Goal: Task Accomplishment & Management: Manage account settings

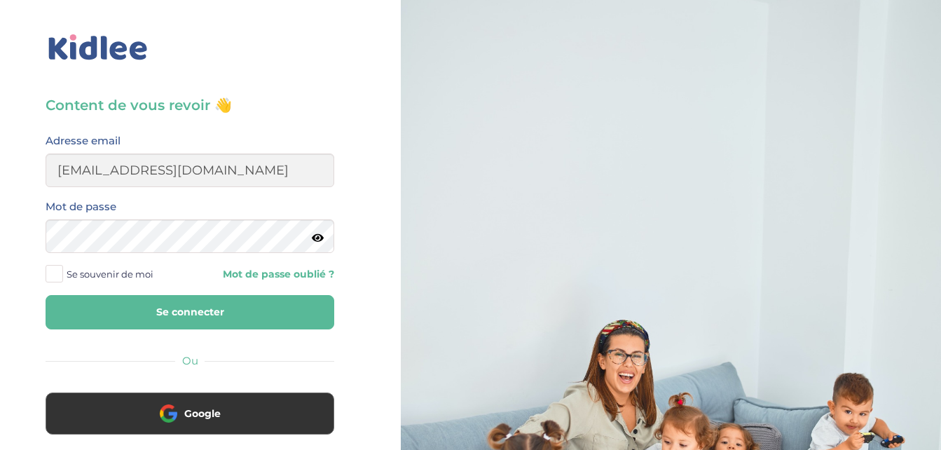
type input "[EMAIL_ADDRESS][DOMAIN_NAME]"
click at [321, 238] on icon at bounding box center [318, 238] width 12 height 11
click at [55, 273] on span at bounding box center [55, 274] width 18 height 18
click at [0, 0] on input "Se souvenir de moi" at bounding box center [0, 0] width 0 height 0
click at [175, 315] on button "Se connecter" at bounding box center [190, 312] width 289 height 34
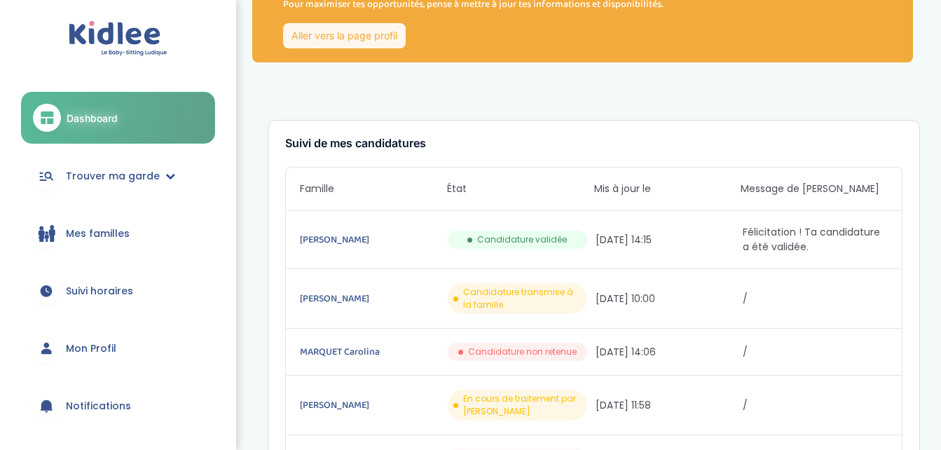
scroll to position [93, 0]
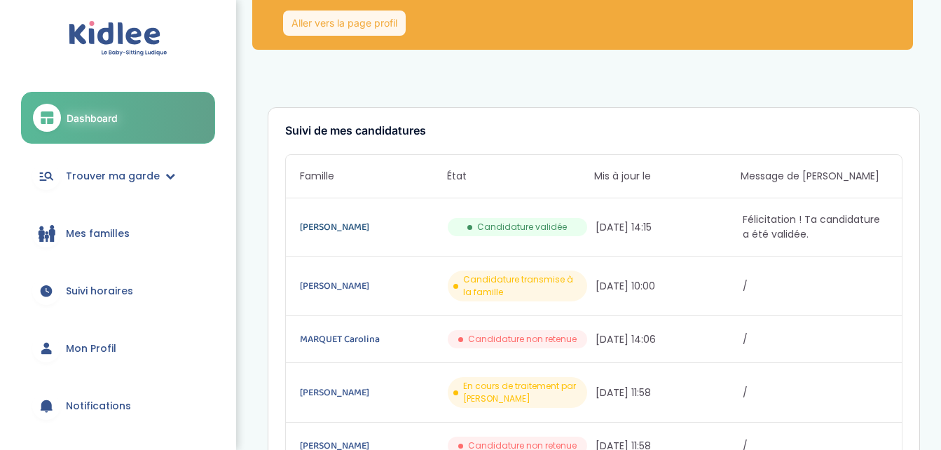
click at [327, 226] on link "Lacourt Raphaëlle" at bounding box center [372, 226] width 145 height 15
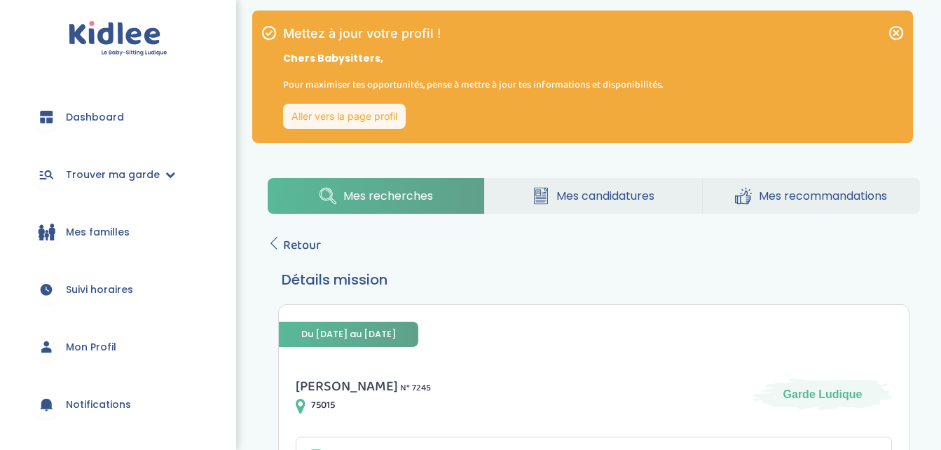
click at [102, 118] on span "Dashboard" at bounding box center [95, 117] width 58 height 15
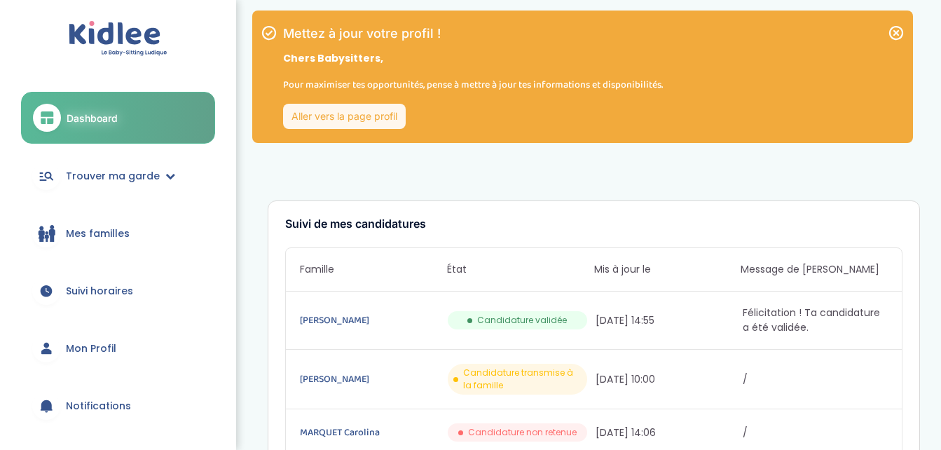
click at [302, 107] on link "Aller vers la page profil" at bounding box center [344, 116] width 123 height 25
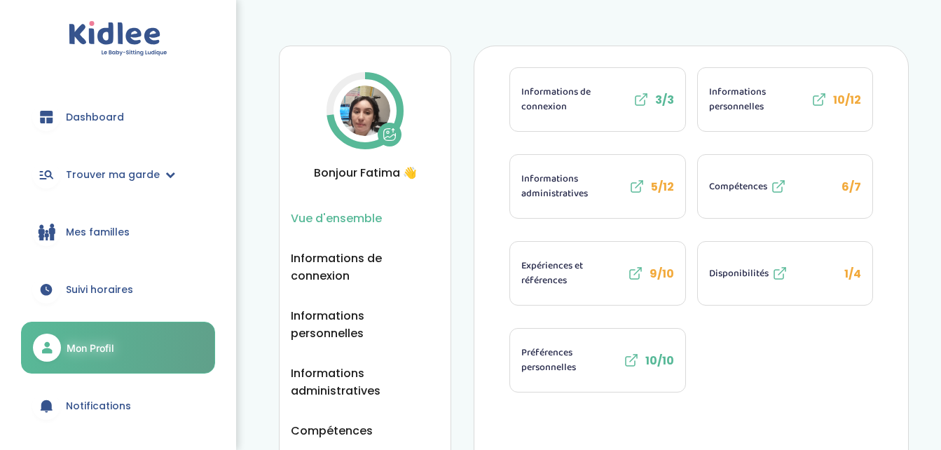
click at [367, 111] on img at bounding box center [365, 110] width 50 height 50
click at [582, 184] on span "Informations administratives" at bounding box center [573, 186] width 104 height 29
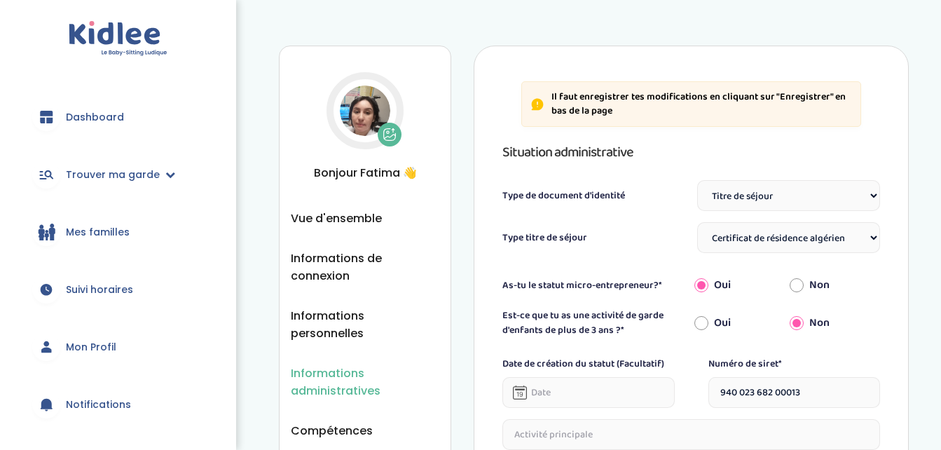
select select "Titre de séjour"
select select "Certificat de résidence algérien"
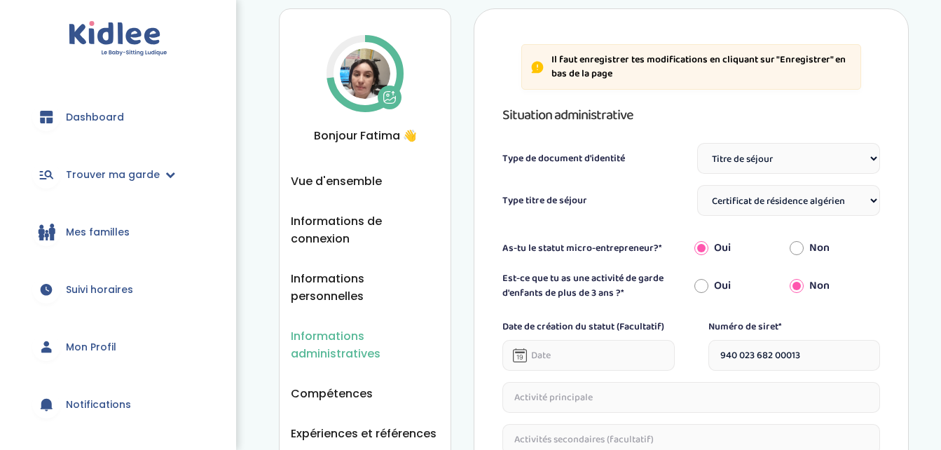
scroll to position [19, 0]
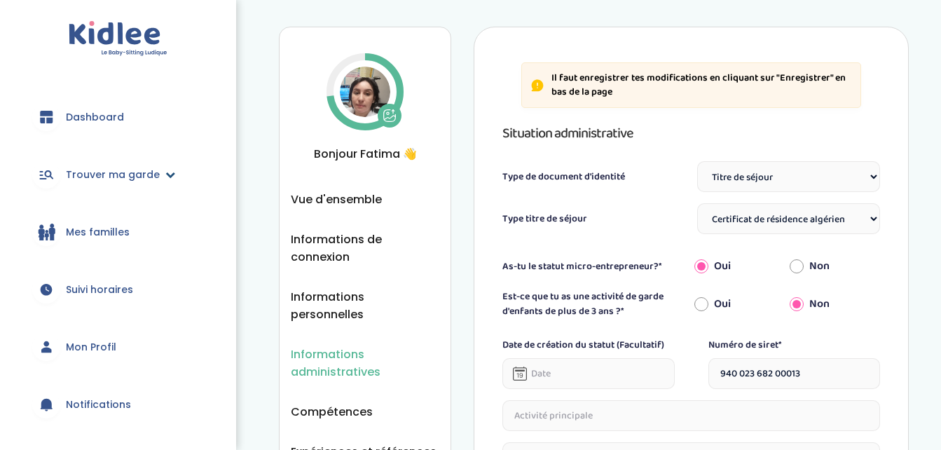
click at [108, 175] on span "Trouver ma garde" at bounding box center [113, 174] width 94 height 15
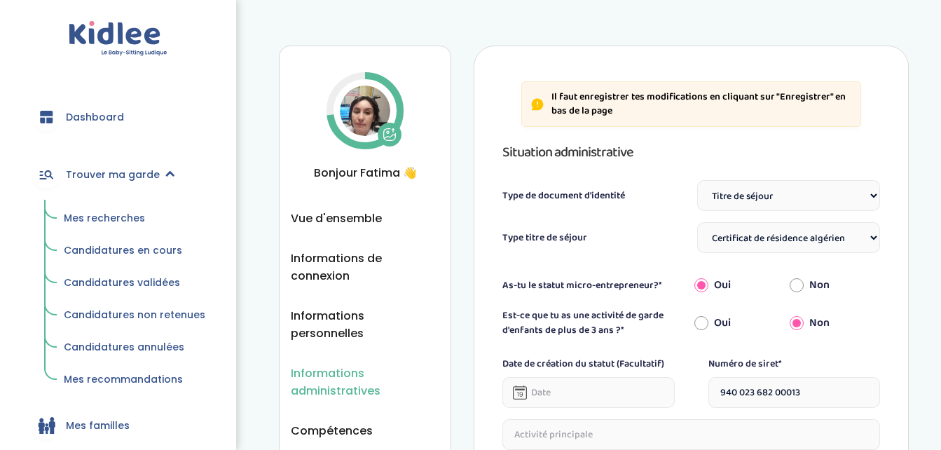
click at [95, 121] on span "Dashboard" at bounding box center [95, 117] width 58 height 15
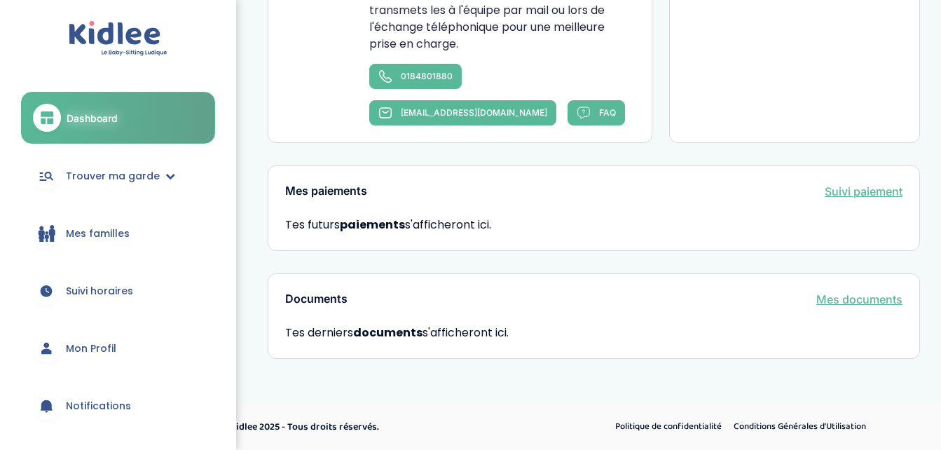
scroll to position [877, 0]
click at [97, 352] on span "Mon Profil" at bounding box center [91, 348] width 50 height 15
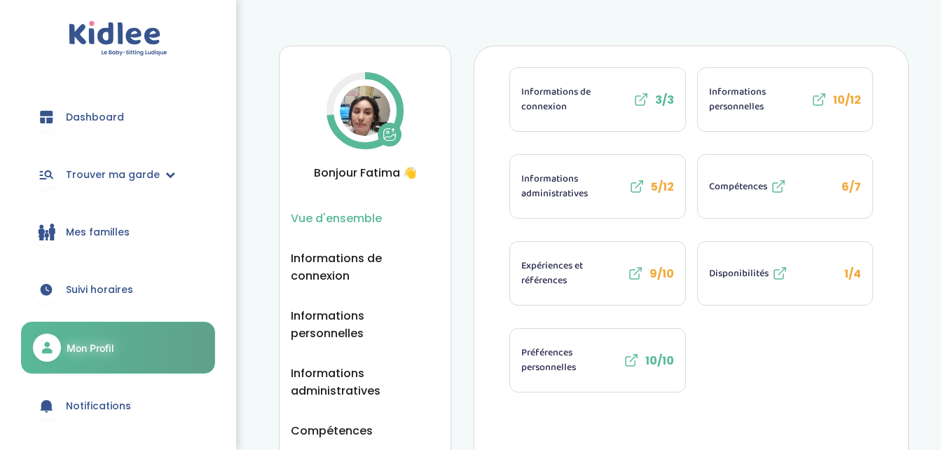
click at [393, 136] on icon at bounding box center [390, 135] width 14 height 14
click at [78, 176] on span "Trouver ma garde" at bounding box center [113, 174] width 94 height 15
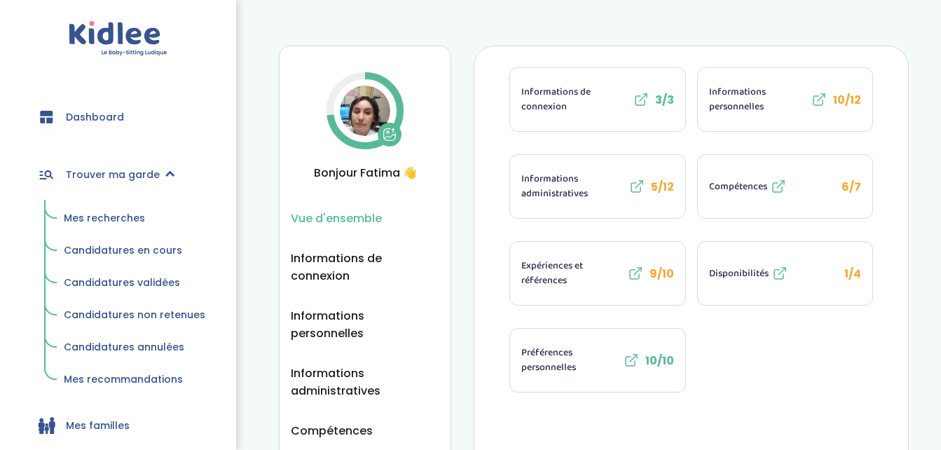
click at [90, 217] on span "Mes recherches" at bounding box center [104, 218] width 81 height 14
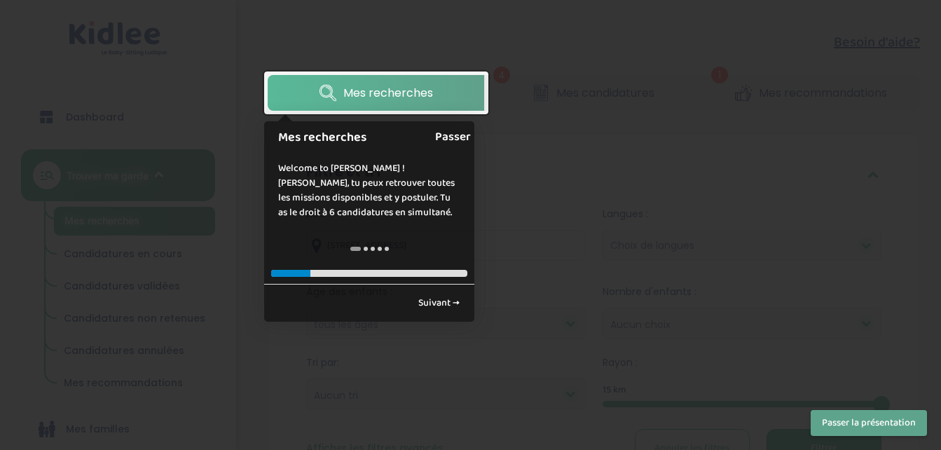
click at [449, 127] on link "Passer" at bounding box center [453, 137] width 36 height 32
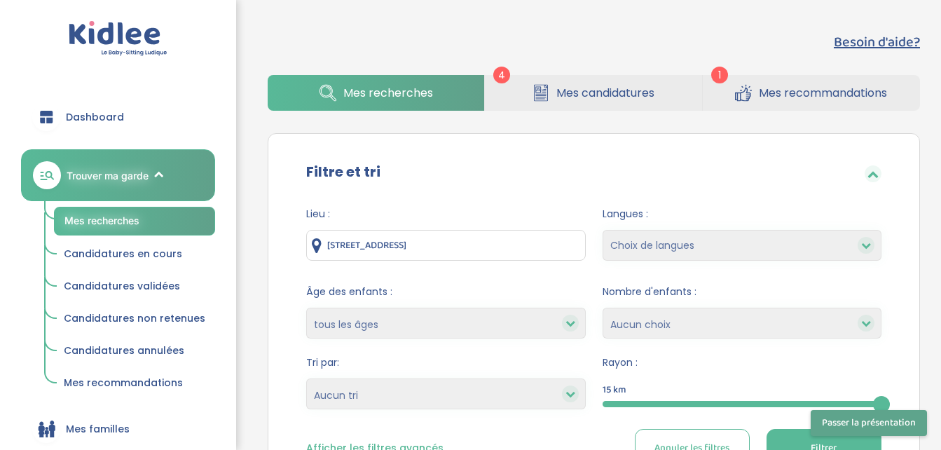
click at [780, 90] on span "Mes recommandations" at bounding box center [823, 93] width 128 height 18
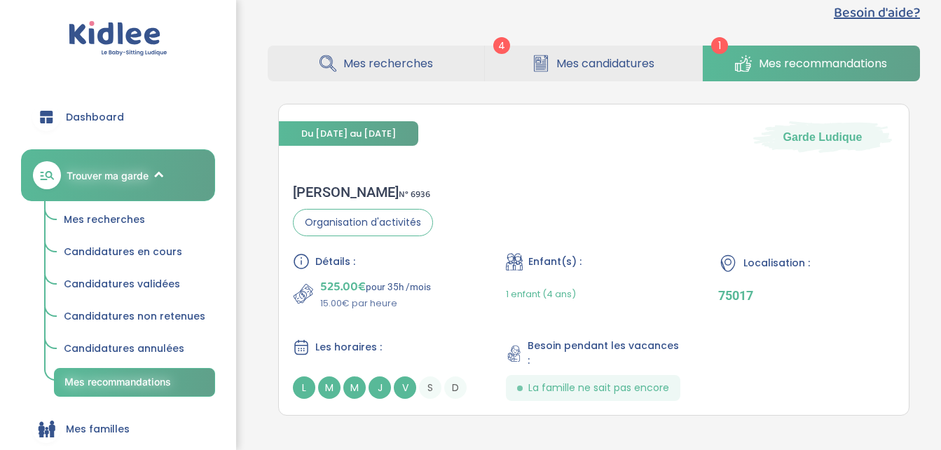
scroll to position [1, 0]
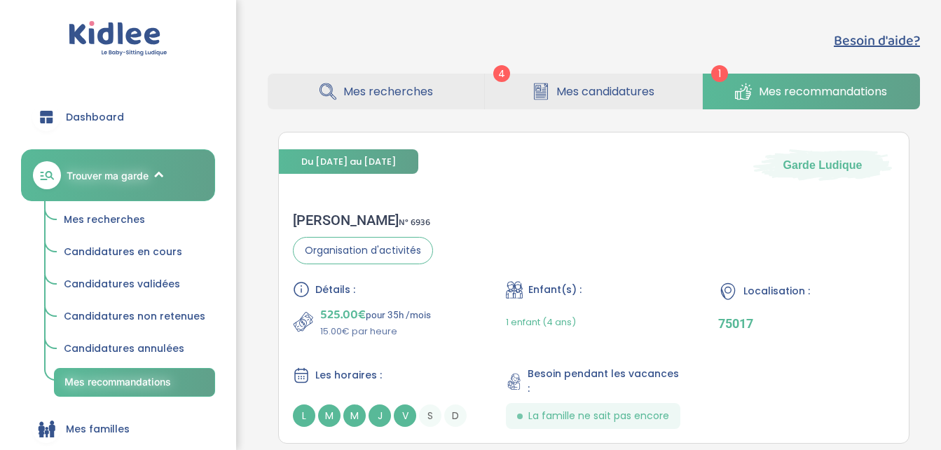
click at [561, 86] on span "Mes candidatures" at bounding box center [605, 92] width 98 height 18
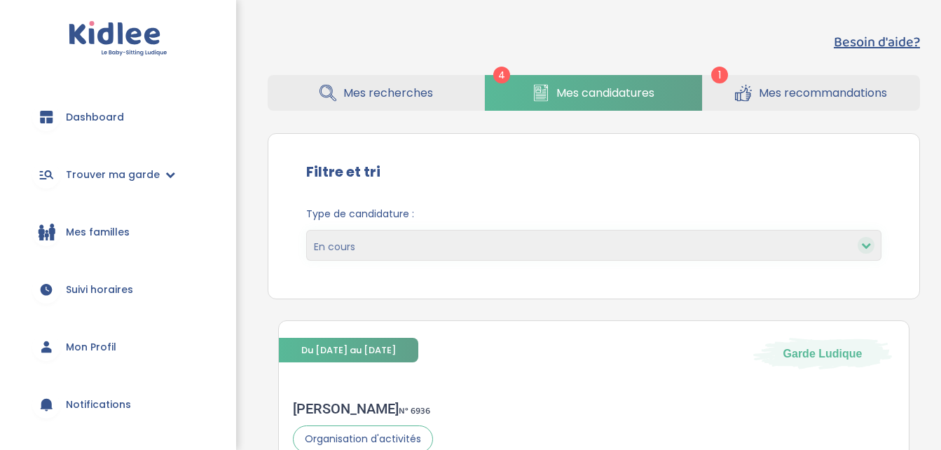
click at [343, 92] on span "Mes recherches" at bounding box center [388, 93] width 90 height 18
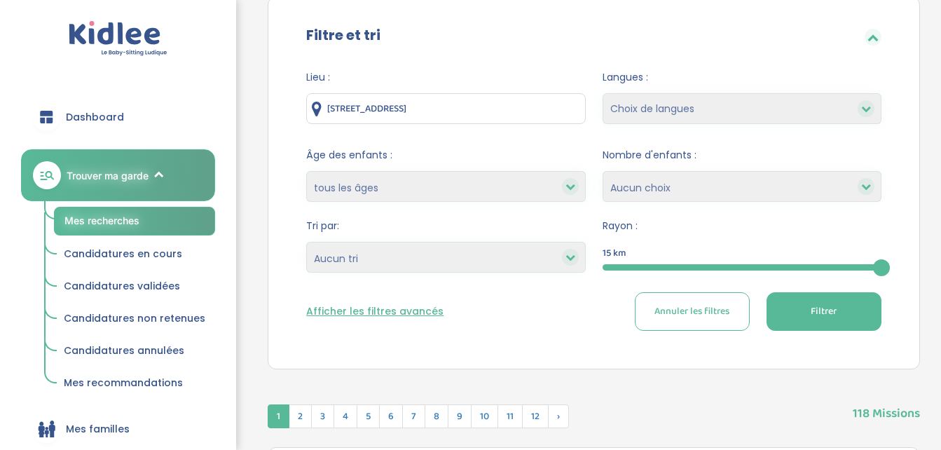
scroll to position [149, 0]
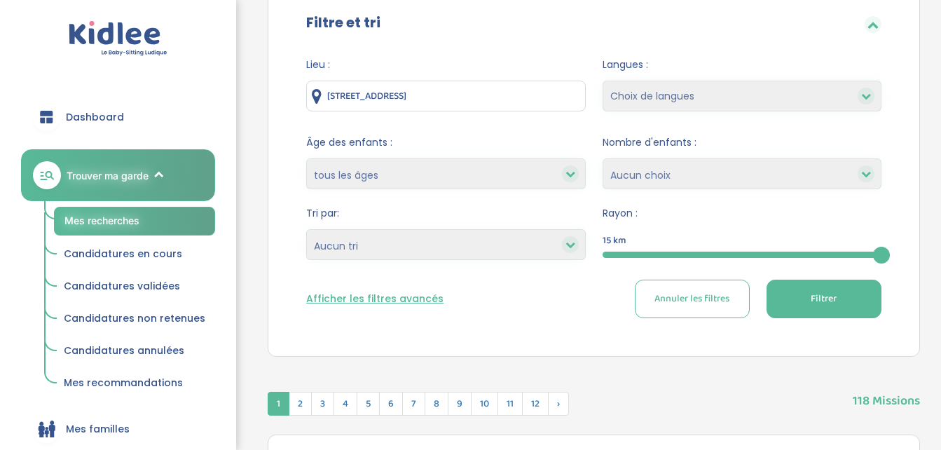
click at [806, 298] on button "Filtrer" at bounding box center [824, 299] width 115 height 39
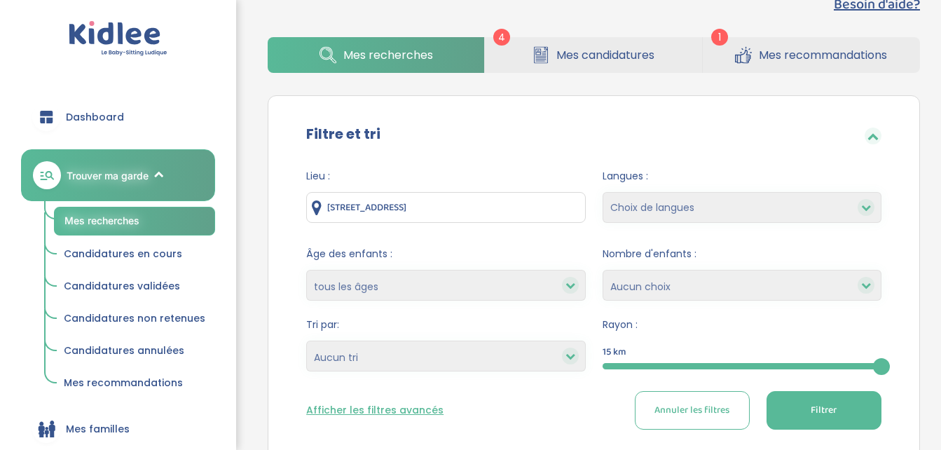
scroll to position [0, 0]
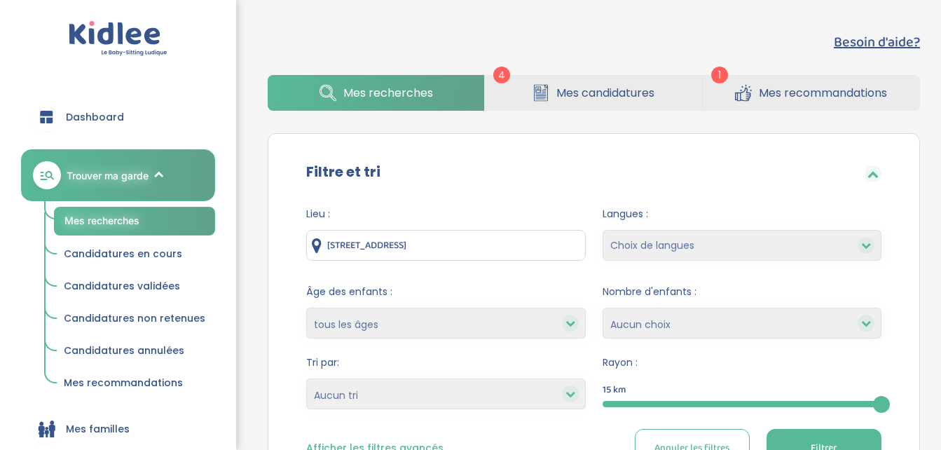
click at [859, 247] on div at bounding box center [866, 245] width 17 height 17
click at [864, 247] on icon at bounding box center [866, 245] width 10 height 10
click at [797, 245] on select "Choix de langues Allemand Anglais Arabe Espagnol Grec Russe Français Coréen" at bounding box center [742, 245] width 279 height 31
select select "12"
click at [603, 230] on select "Choix de langues Allemand Anglais Arabe Espagnol Grec Russe Français Coréen" at bounding box center [742, 245] width 279 height 31
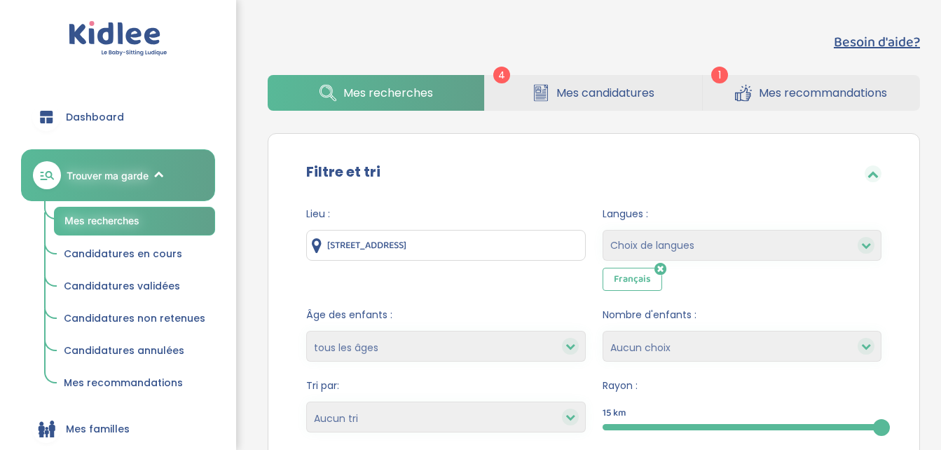
click at [865, 247] on icon at bounding box center [866, 245] width 10 height 10
click at [844, 247] on select "Choix de langues Allemand Anglais Arabe Espagnol Grec Russe Français Coréen" at bounding box center [742, 245] width 279 height 31
select select "3"
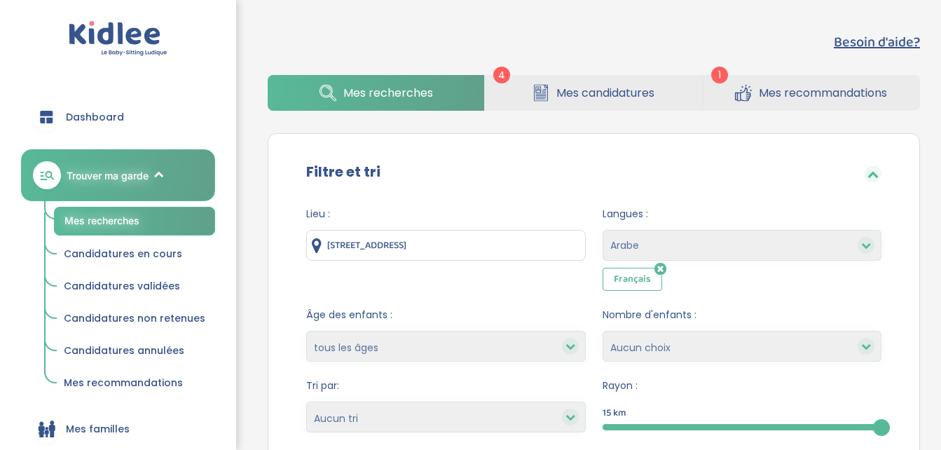
click at [603, 230] on select "Choix de langues Allemand Anglais Arabe Espagnol Grec Russe Français Coréen" at bounding box center [742, 245] width 279 height 31
select select
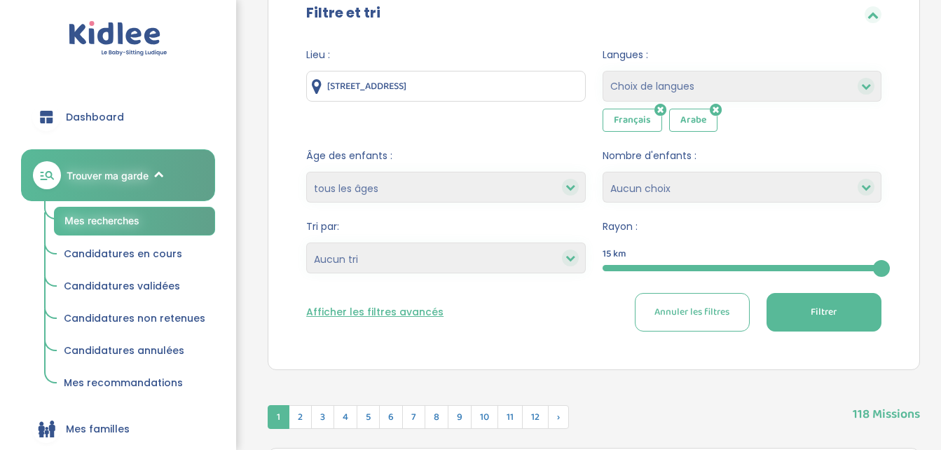
scroll to position [261, 0]
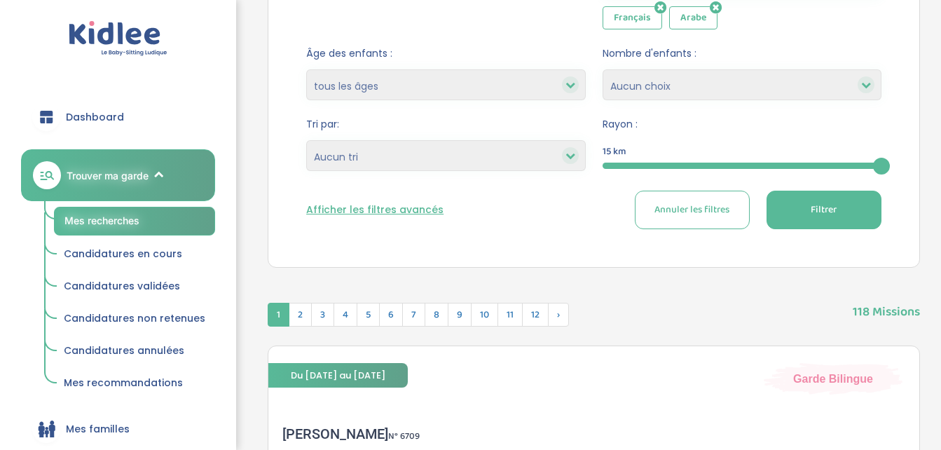
click at [816, 213] on span "Filtrer" at bounding box center [824, 210] width 26 height 15
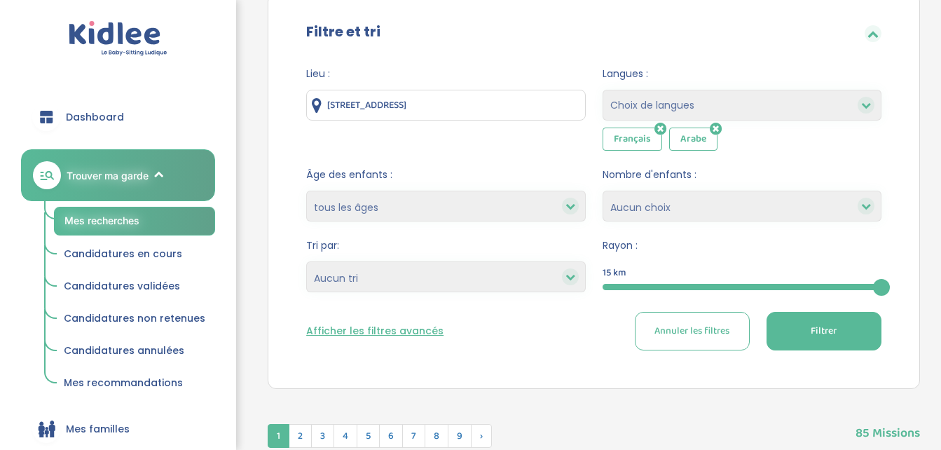
scroll to position [130, 0]
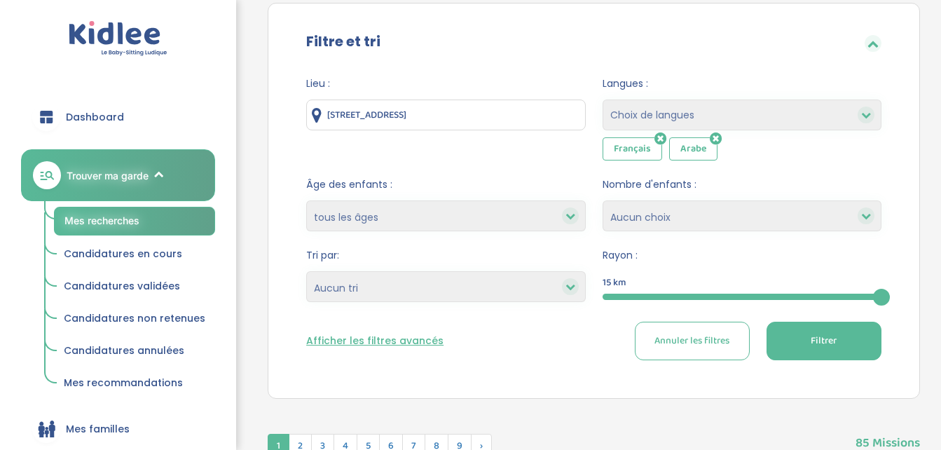
click at [393, 345] on button "Afficher les filtres avancés" at bounding box center [374, 341] width 137 height 15
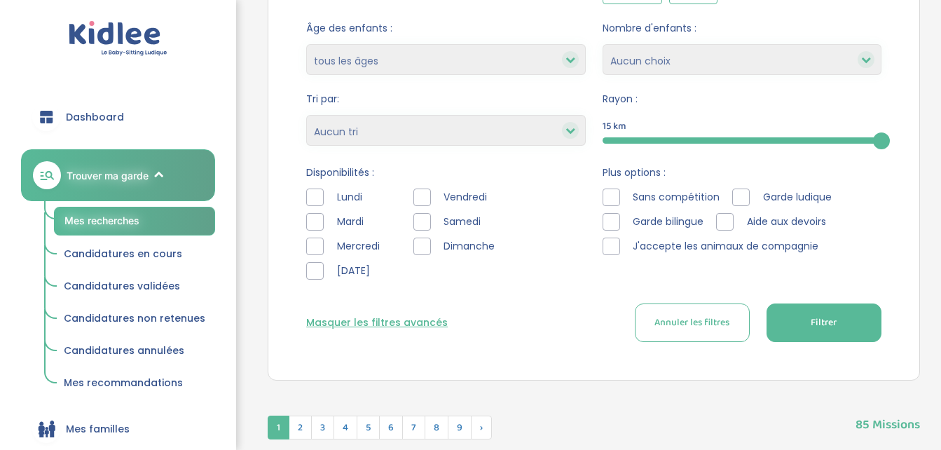
scroll to position [299, 0]
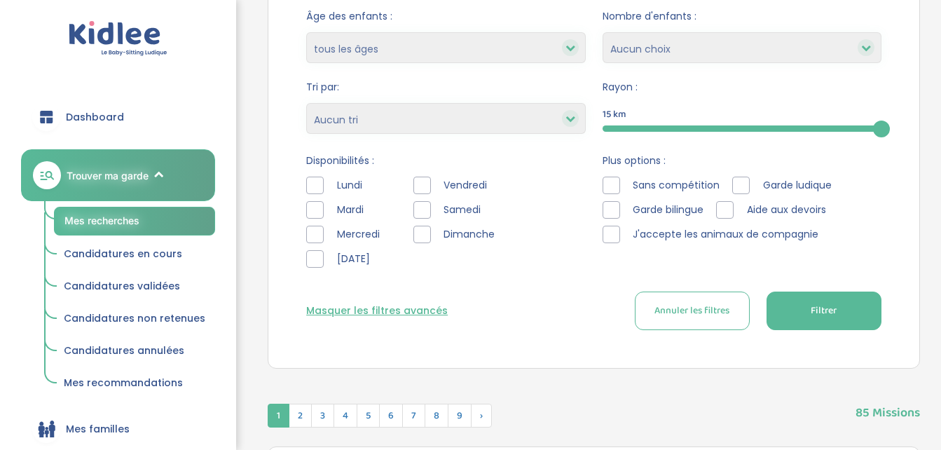
click at [420, 236] on div at bounding box center [422, 235] width 18 height 18
click at [418, 212] on div at bounding box center [422, 210] width 18 height 18
click at [420, 186] on div at bounding box center [422, 186] width 18 height 18
click at [309, 184] on div at bounding box center [315, 186] width 18 height 18
click at [311, 205] on div at bounding box center [315, 210] width 18 height 18
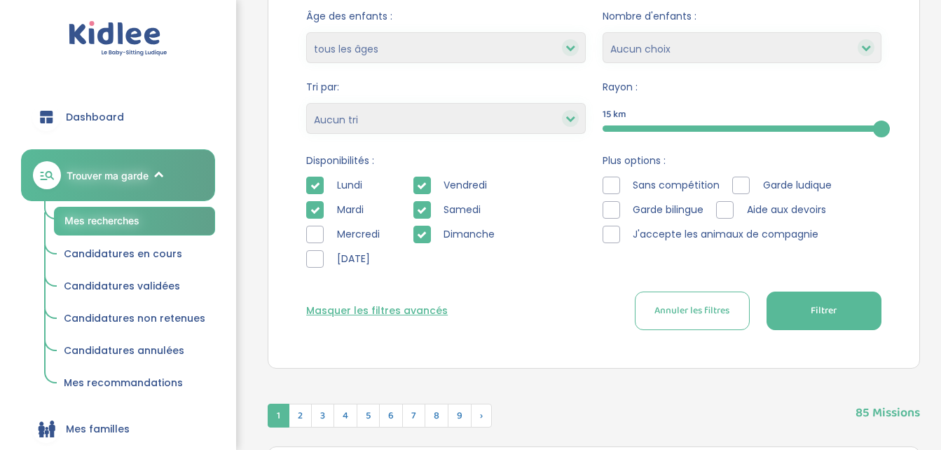
click at [311, 235] on div at bounding box center [315, 235] width 18 height 18
click at [317, 262] on div at bounding box center [315, 259] width 18 height 18
click at [740, 186] on div at bounding box center [741, 186] width 18 height 18
click at [728, 210] on div at bounding box center [725, 210] width 18 height 18
click at [609, 180] on div at bounding box center [612, 186] width 18 height 18
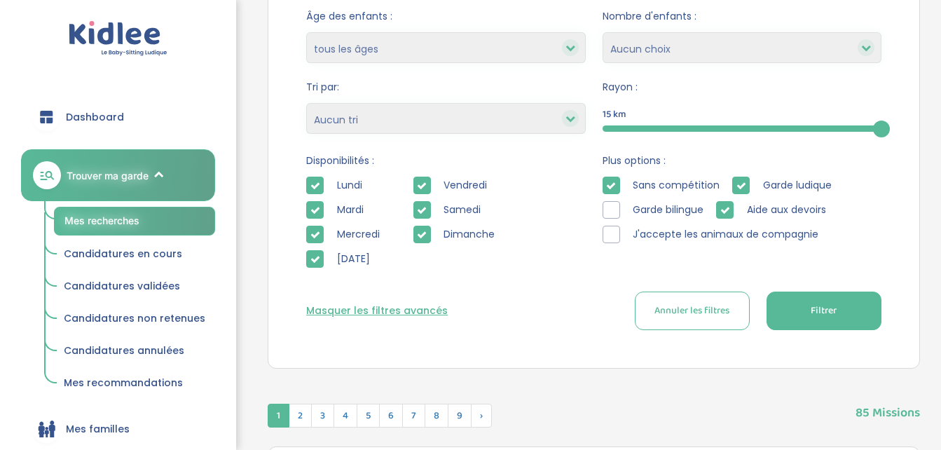
click at [612, 234] on div at bounding box center [612, 235] width 18 height 18
click at [811, 309] on span "Filtrer" at bounding box center [824, 310] width 26 height 15
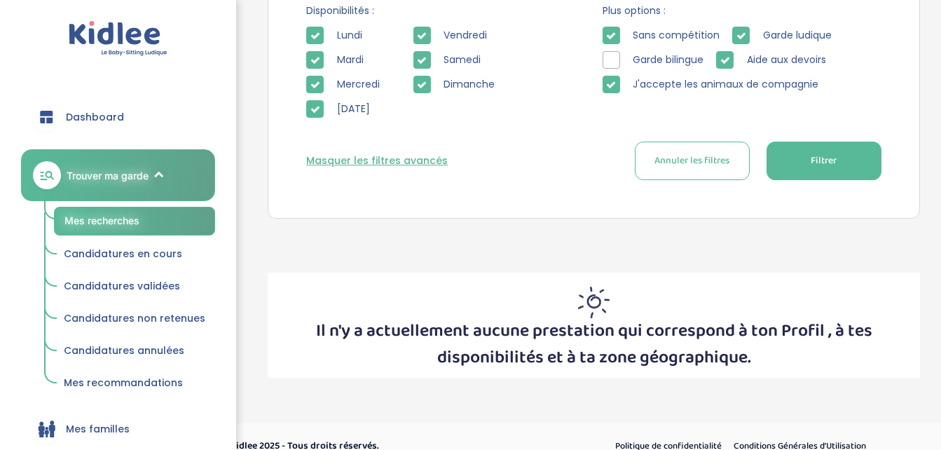
scroll to position [467, 0]
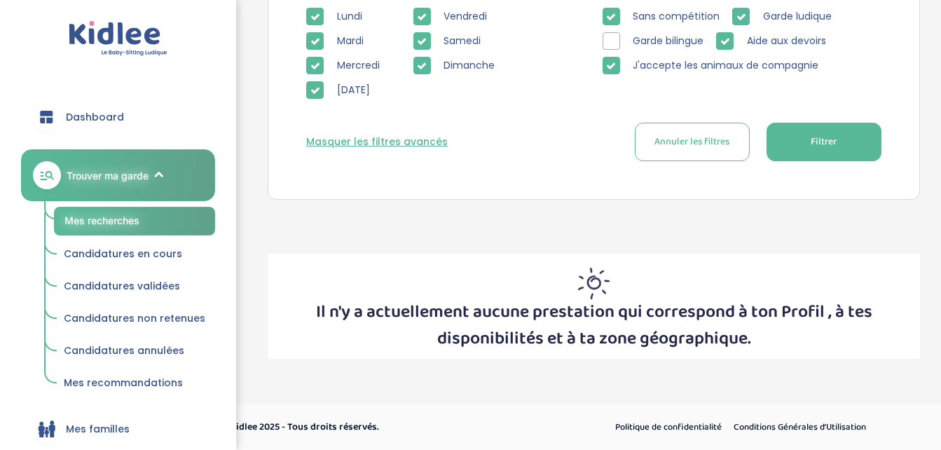
click at [681, 140] on span "Annuler les filtres" at bounding box center [691, 142] width 75 height 15
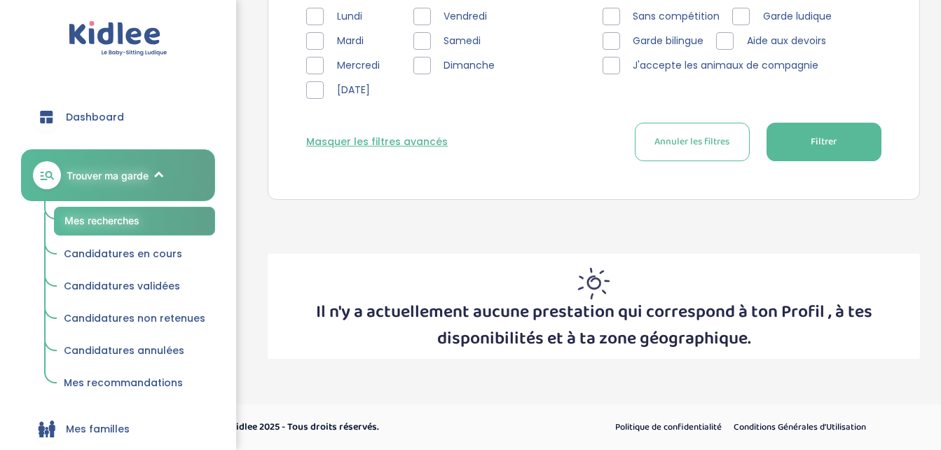
click at [819, 139] on span "Filtrer" at bounding box center [824, 142] width 26 height 15
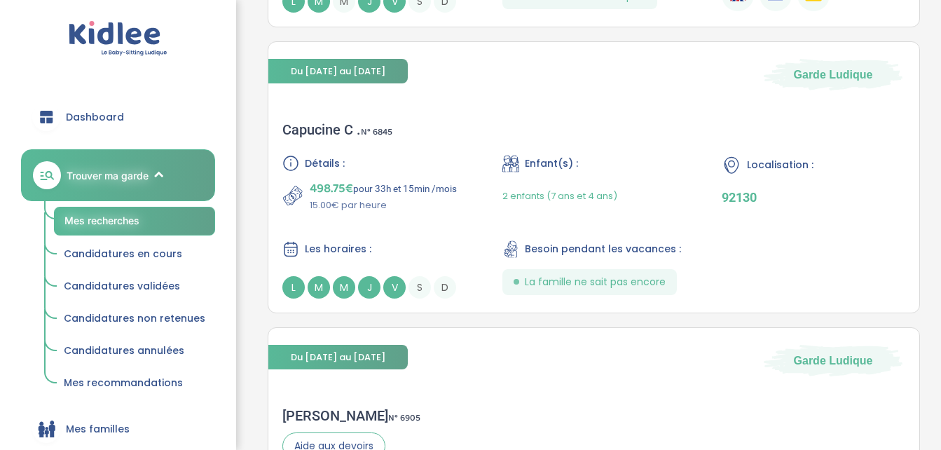
scroll to position [1621, 0]
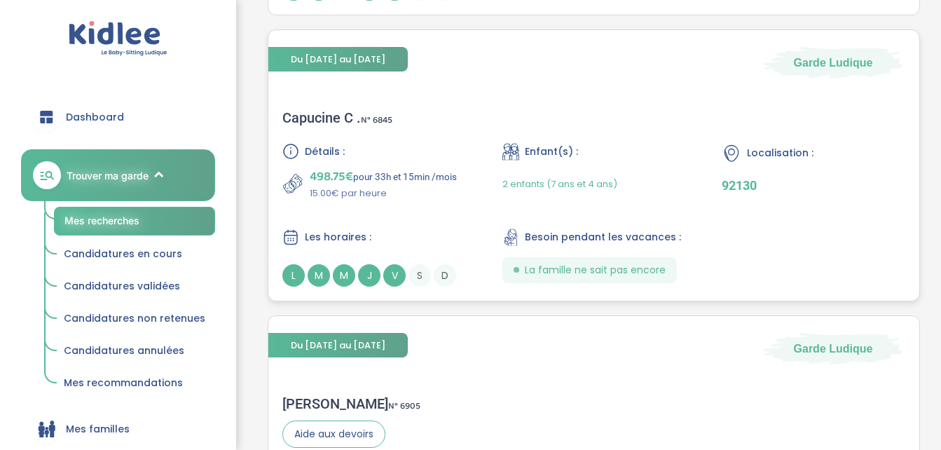
click at [296, 238] on icon at bounding box center [290, 237] width 17 height 18
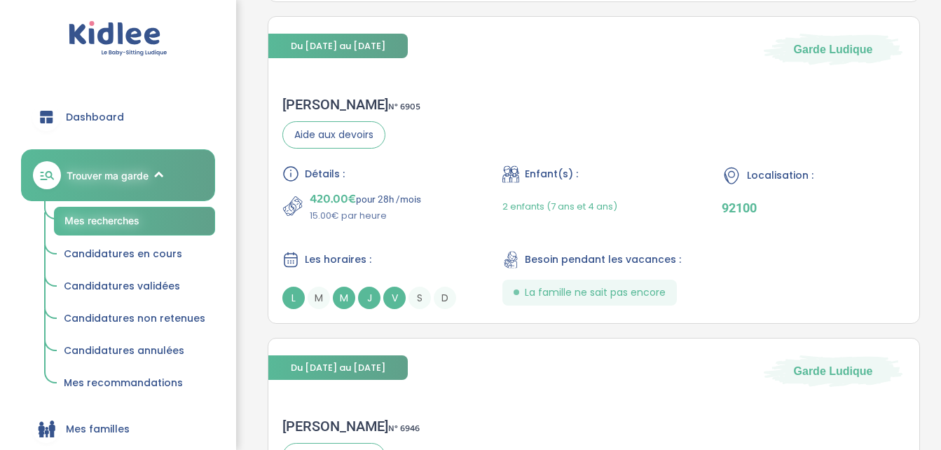
scroll to position [1820, 0]
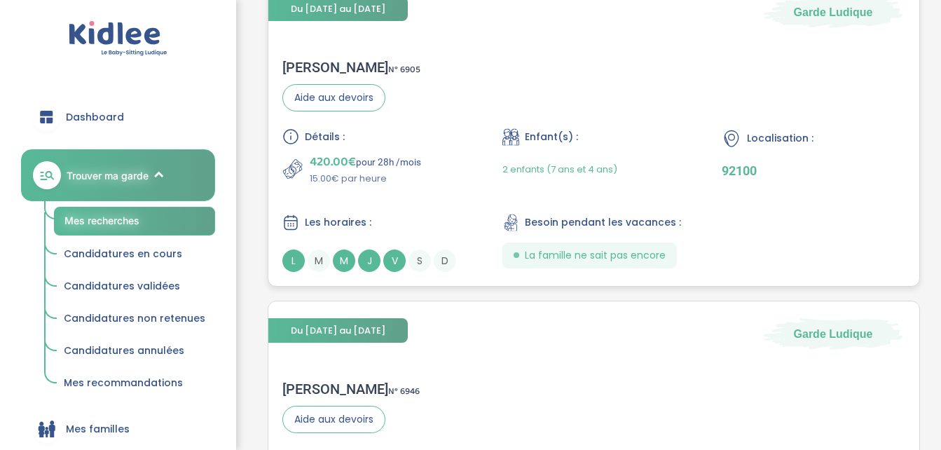
click at [316, 222] on span "Les horaires :" at bounding box center [338, 222] width 67 height 15
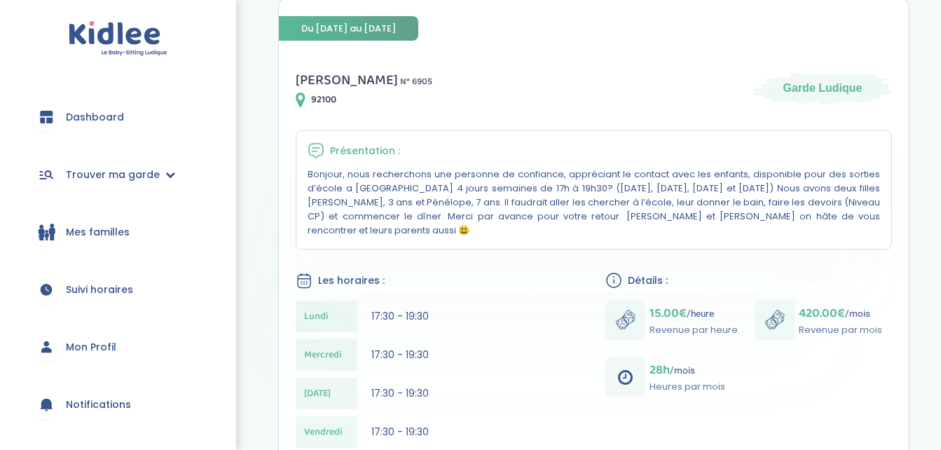
scroll to position [215, 0]
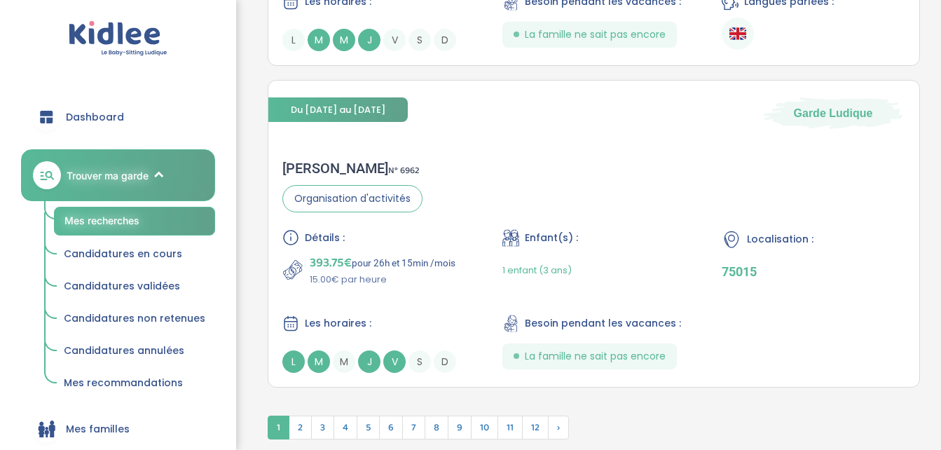
scroll to position [3355, 0]
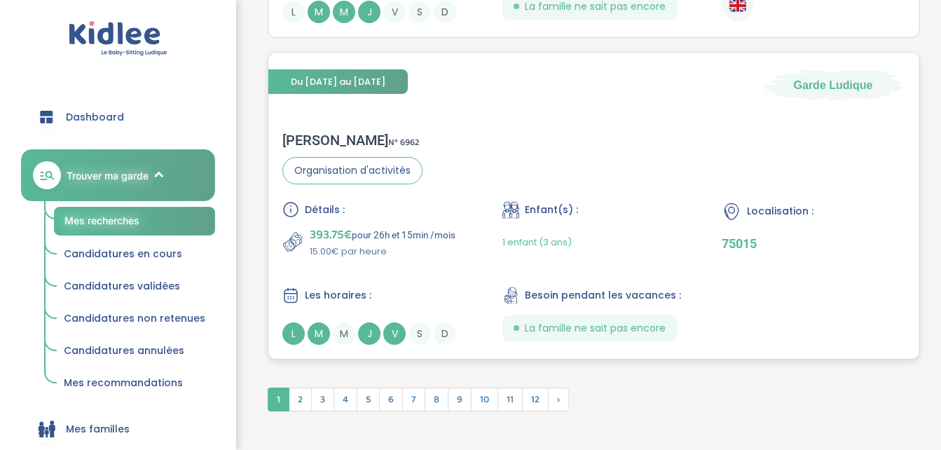
click at [330, 298] on span "Les horaires :" at bounding box center [338, 295] width 67 height 15
click at [296, 402] on span "2" at bounding box center [300, 400] width 23 height 24
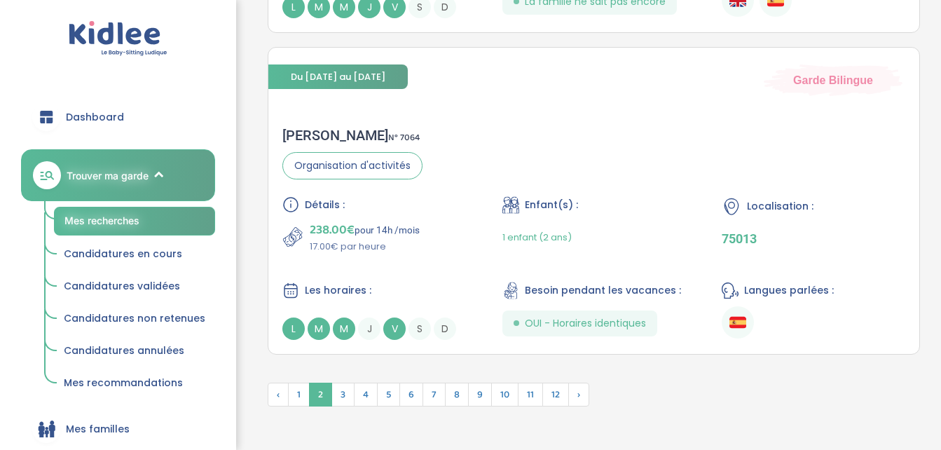
scroll to position [3355, 0]
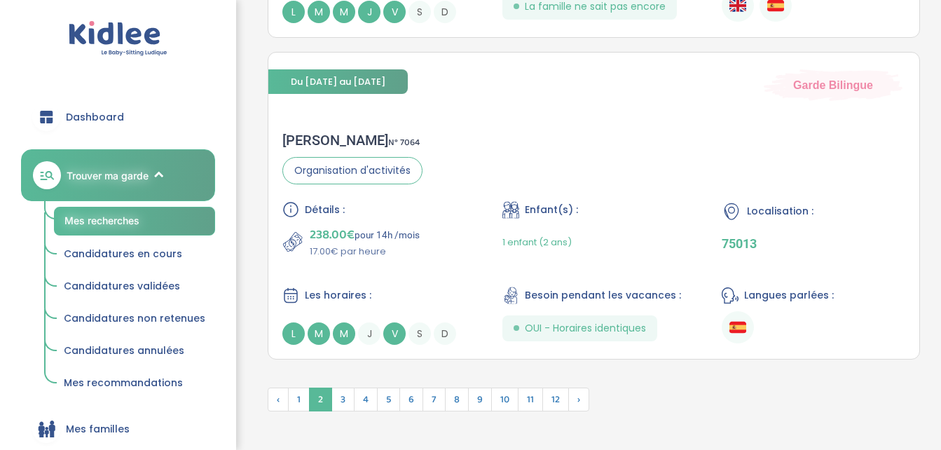
click at [318, 399] on span "2" at bounding box center [320, 400] width 23 height 24
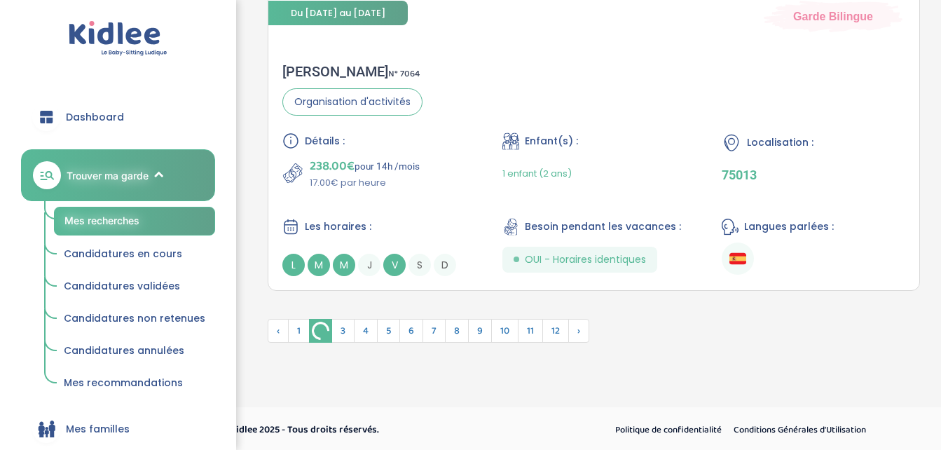
scroll to position [3427, 0]
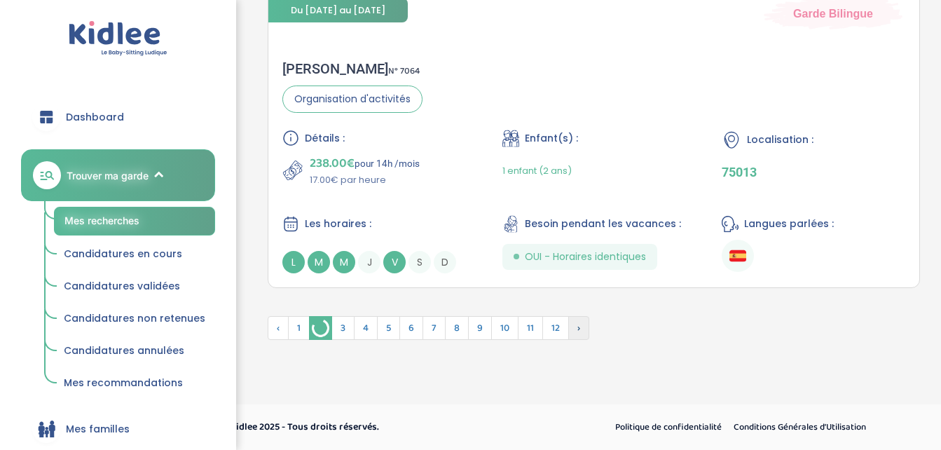
click at [577, 330] on span "›" at bounding box center [578, 328] width 21 height 24
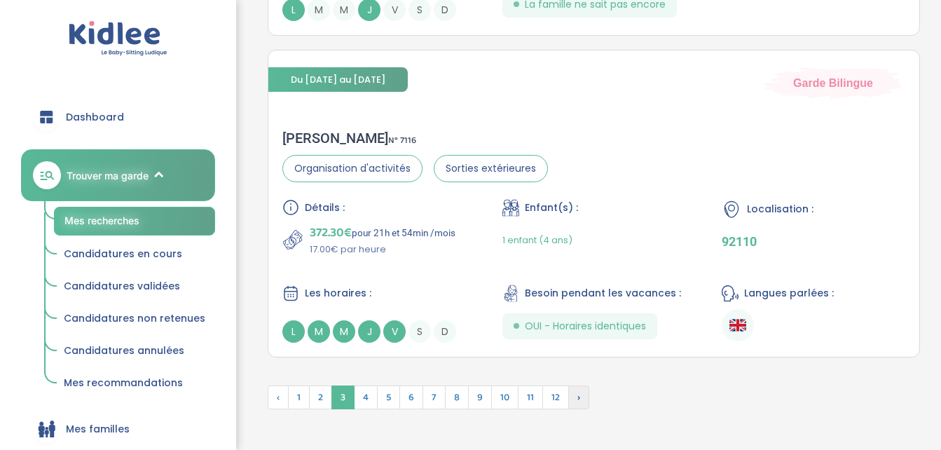
scroll to position [3501, 0]
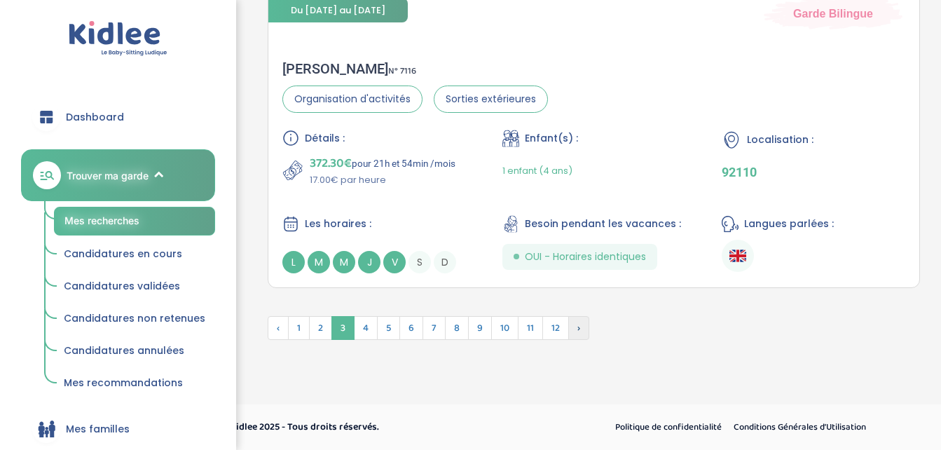
click at [577, 330] on span "›" at bounding box center [578, 328] width 21 height 24
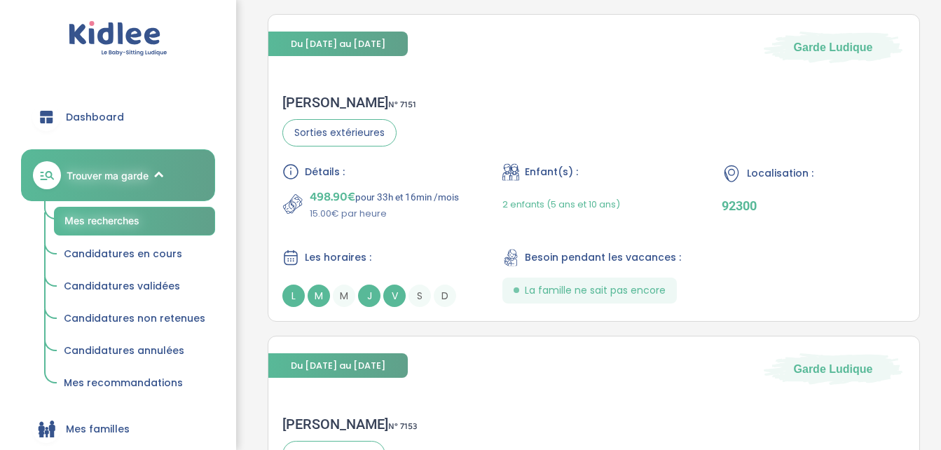
scroll to position [3135, 0]
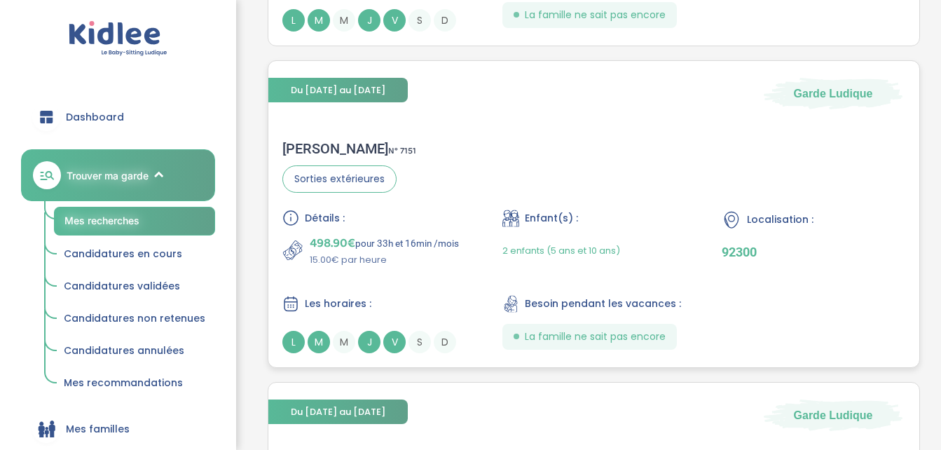
click at [317, 304] on span "Les horaires :" at bounding box center [338, 303] width 67 height 15
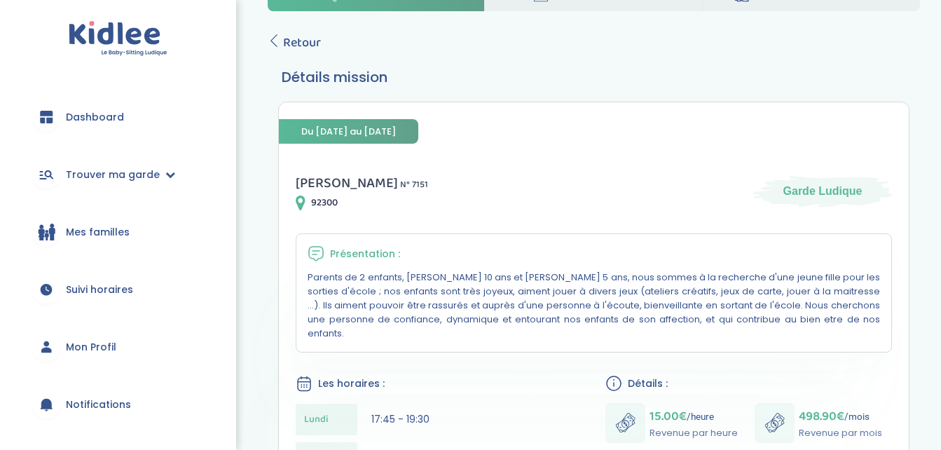
scroll to position [121, 0]
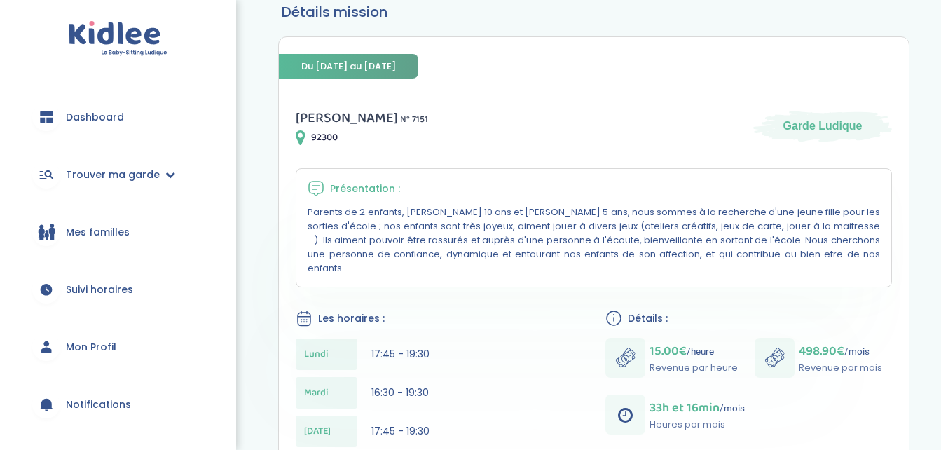
click at [87, 290] on span "Suivi horaires" at bounding box center [99, 289] width 67 height 15
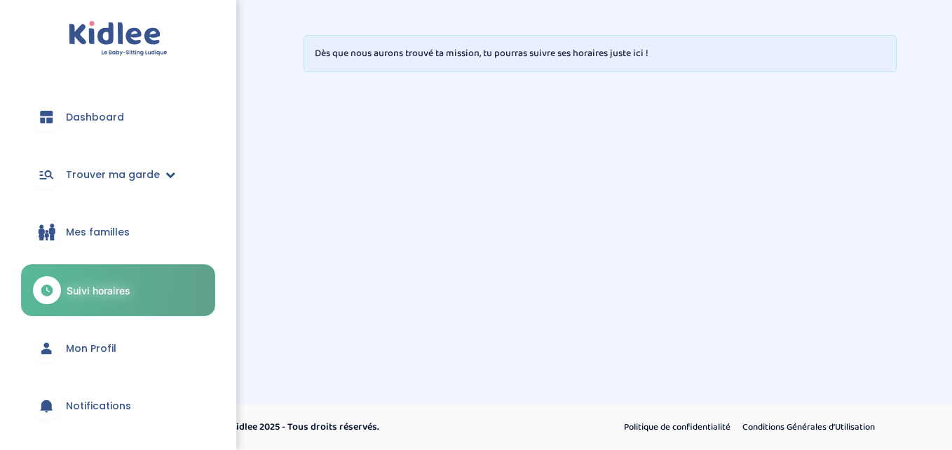
click at [114, 172] on span "Trouver ma garde" at bounding box center [113, 174] width 94 height 15
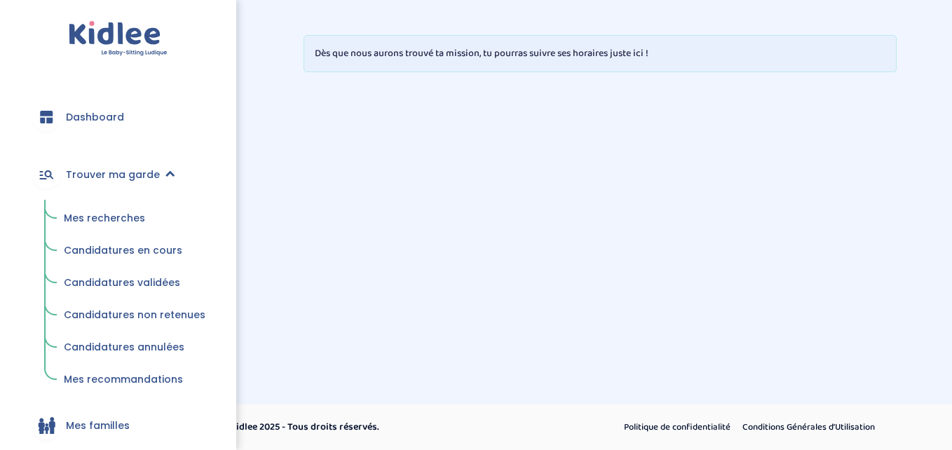
click at [107, 379] on span "Mes recommandations" at bounding box center [123, 379] width 119 height 14
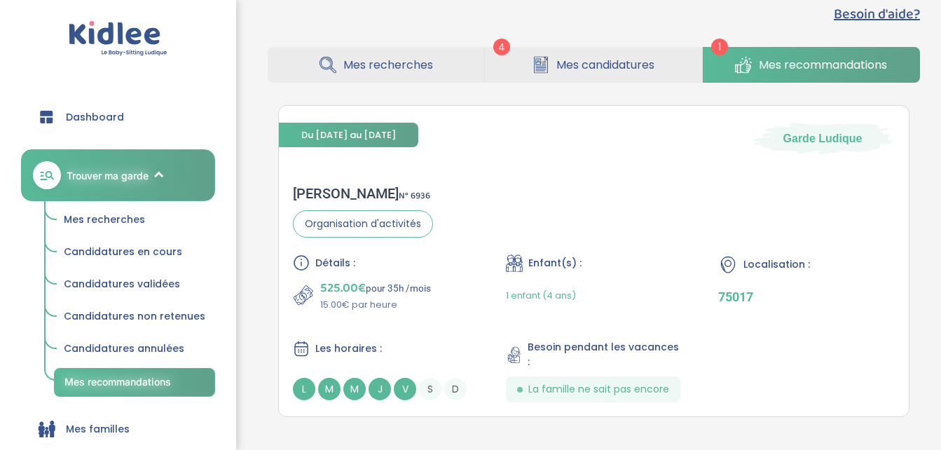
scroll to position [85, 0]
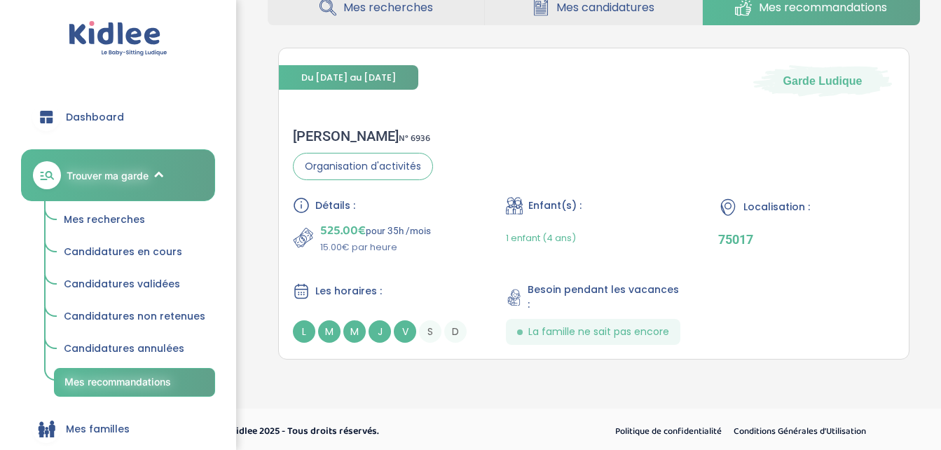
click at [587, 6] on span "Mes candidatures" at bounding box center [605, 8] width 98 height 18
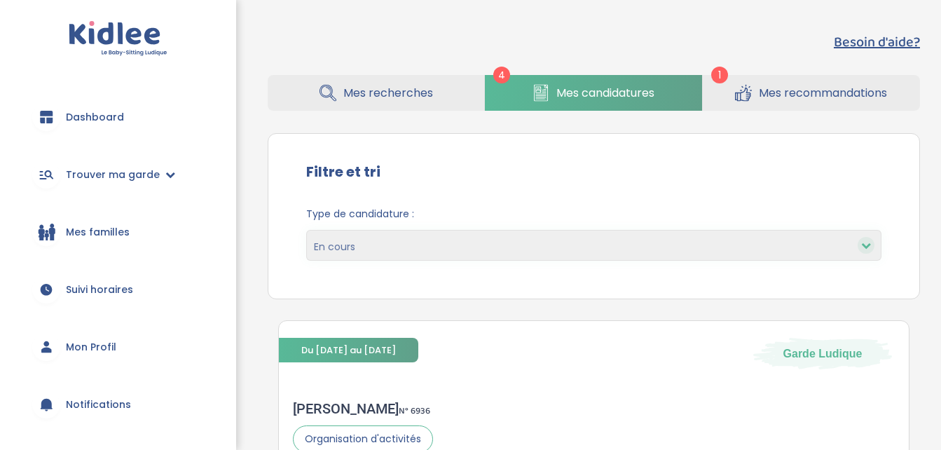
click at [868, 249] on icon at bounding box center [866, 245] width 10 height 10
click at [860, 248] on div at bounding box center [866, 245] width 17 height 17
click at [844, 245] on select "En cours Validées Candidatures non retenues Annulées" at bounding box center [593, 245] width 575 height 31
select select "accepted"
click at [306, 230] on select "En cours Validées Candidatures non retenues Annulées" at bounding box center [593, 245] width 575 height 31
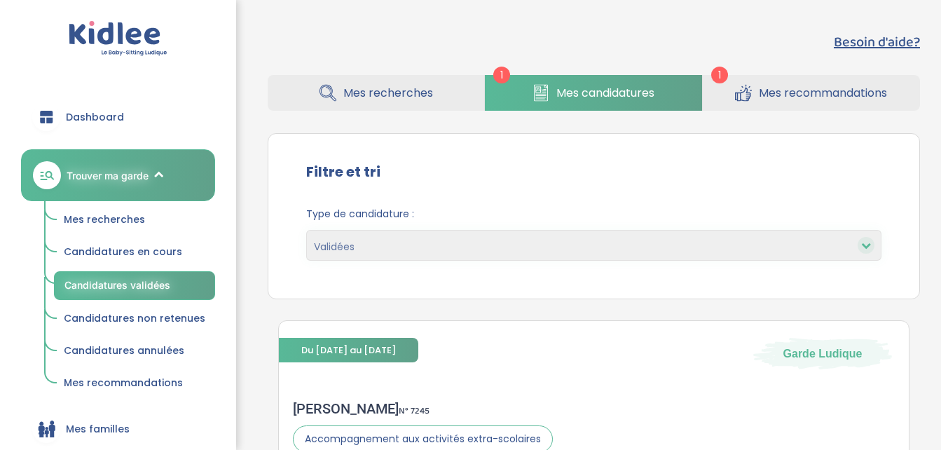
select select "accepted"
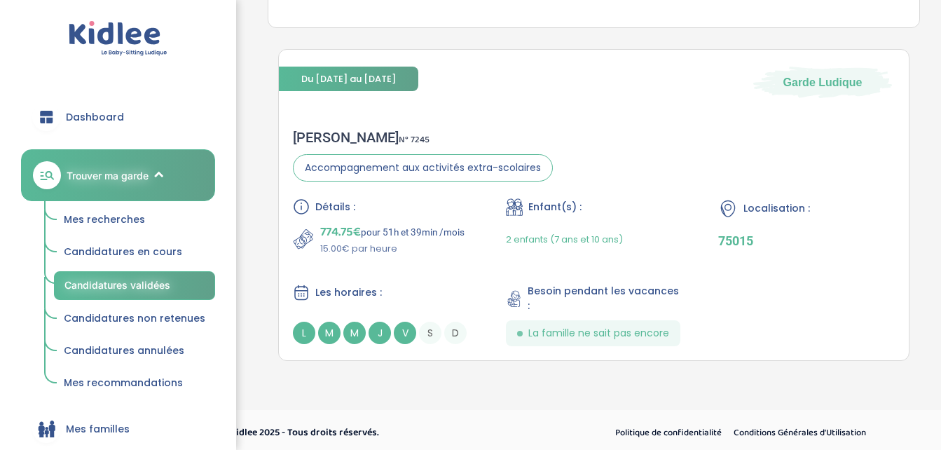
scroll to position [273, 0]
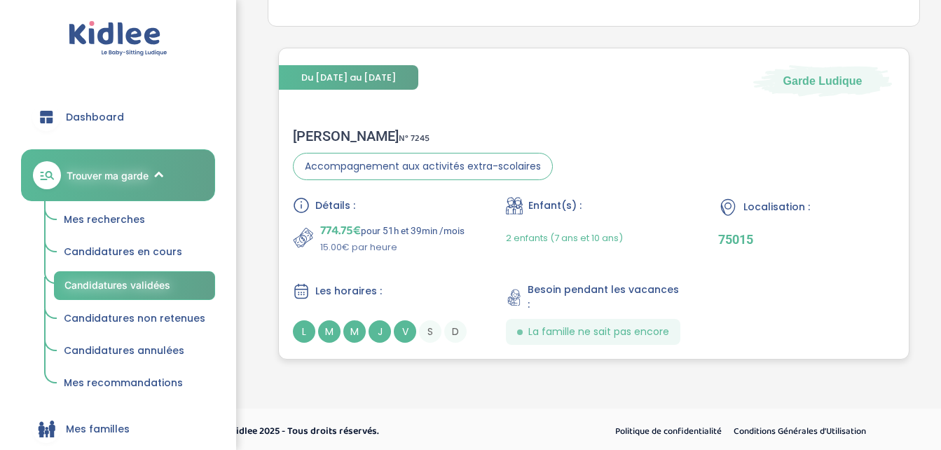
click at [321, 289] on span "Les horaires :" at bounding box center [348, 291] width 67 height 15
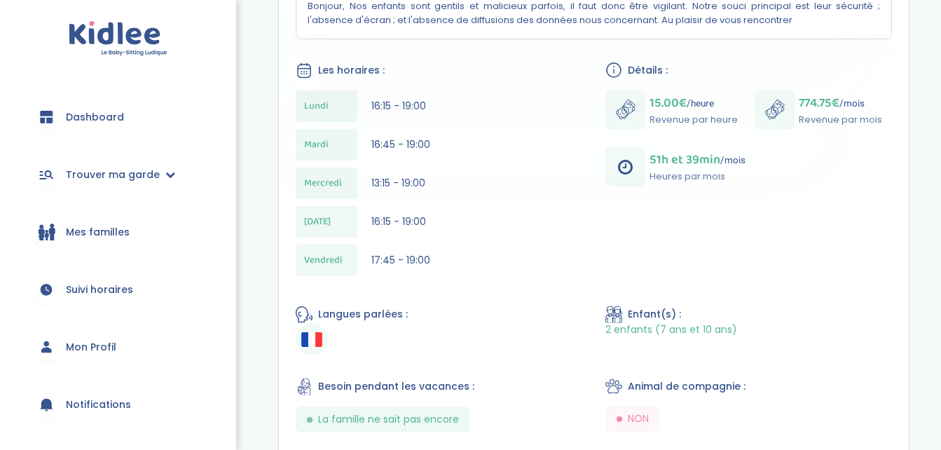
scroll to position [355, 0]
